Goal: Manage account settings

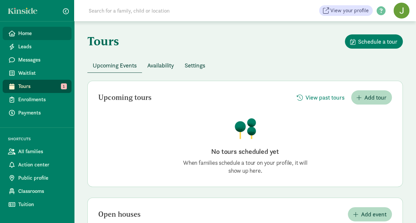
click at [30, 37] on span "Home" at bounding box center [42, 33] width 48 height 8
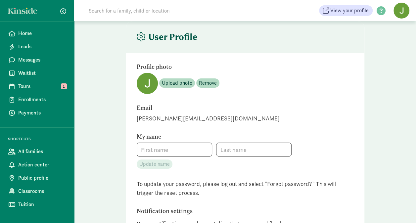
type input "Jessica"
type input "Sanchez Lira"
type input "_"
